Goal: Task Accomplishment & Management: Manage account settings

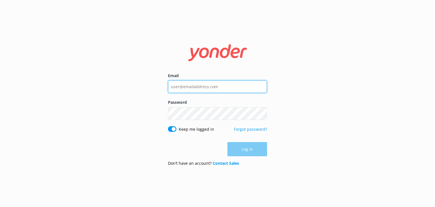
type input "[EMAIL_ADDRESS][DOMAIN_NAME]"
click at [248, 149] on div "Log in" at bounding box center [217, 149] width 99 height 14
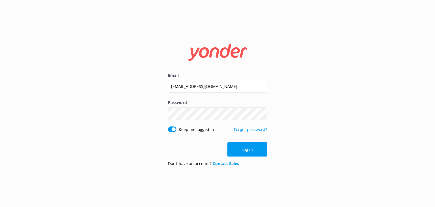
click at [248, 149] on button "Log in" at bounding box center [247, 149] width 40 height 14
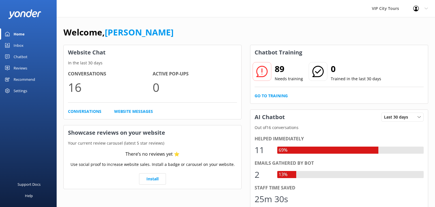
click at [16, 45] on div "Inbox" at bounding box center [19, 45] width 10 height 11
